Goal: Check status: Check status

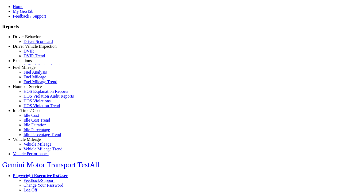
select select "**********"
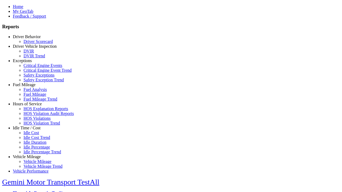
type input "**********"
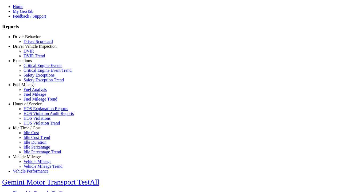
type input "**********"
type input "********"
